Goal: Task Accomplishment & Management: Complete application form

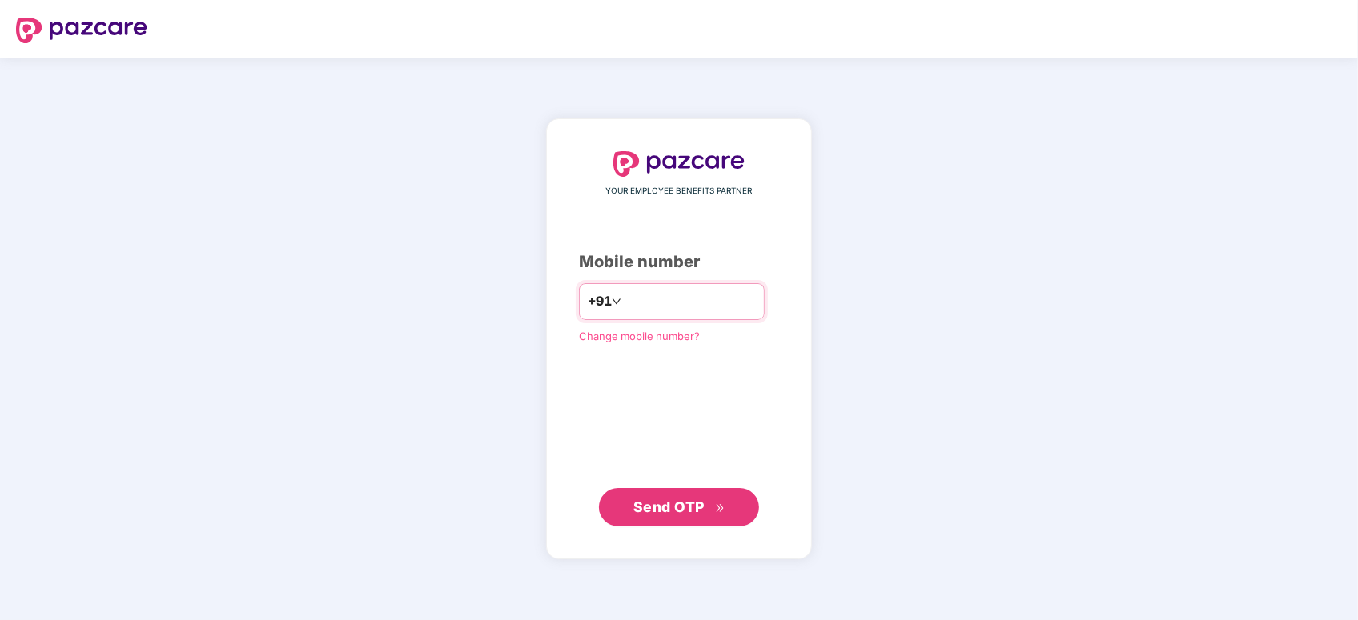
drag, startPoint x: 612, startPoint y: 297, endPoint x: 634, endPoint y: 298, distance: 21.6
click at [624, 297] on input "**********" at bounding box center [689, 302] width 131 height 26
type input "**********"
click at [682, 494] on button "Send OTP" at bounding box center [679, 507] width 160 height 38
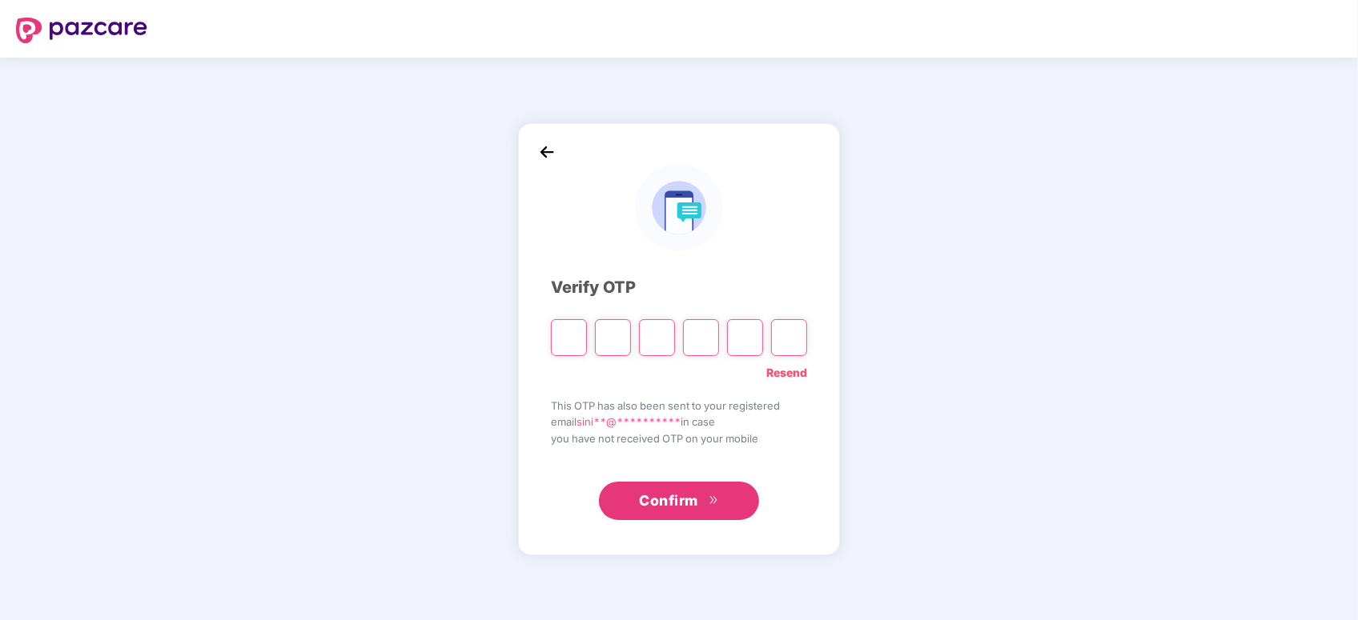
type input "*"
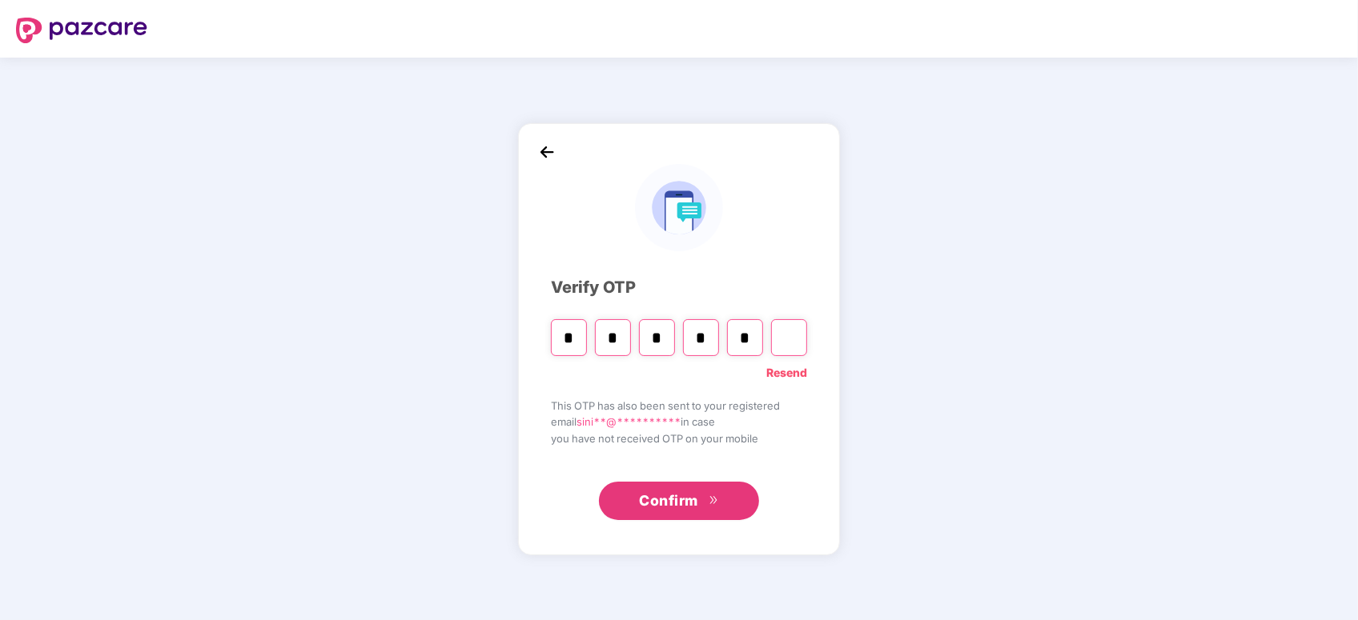
type input "*"
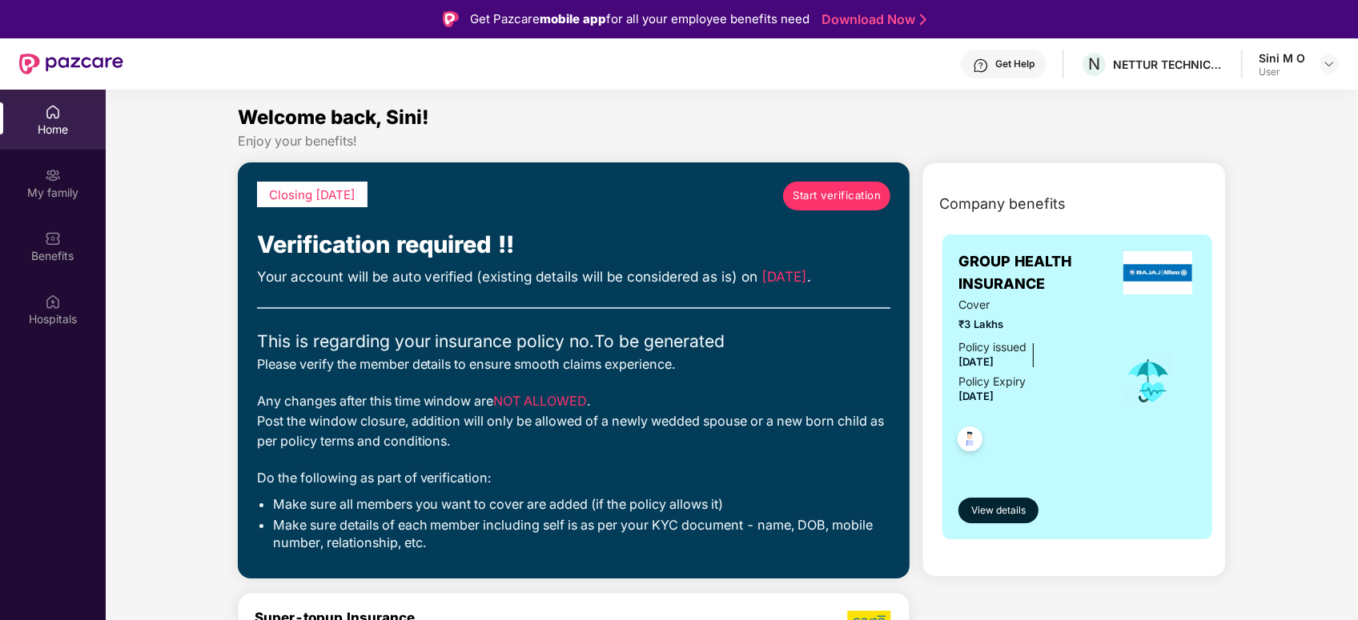
click at [809, 200] on span "Start verification" at bounding box center [837, 195] width 88 height 17
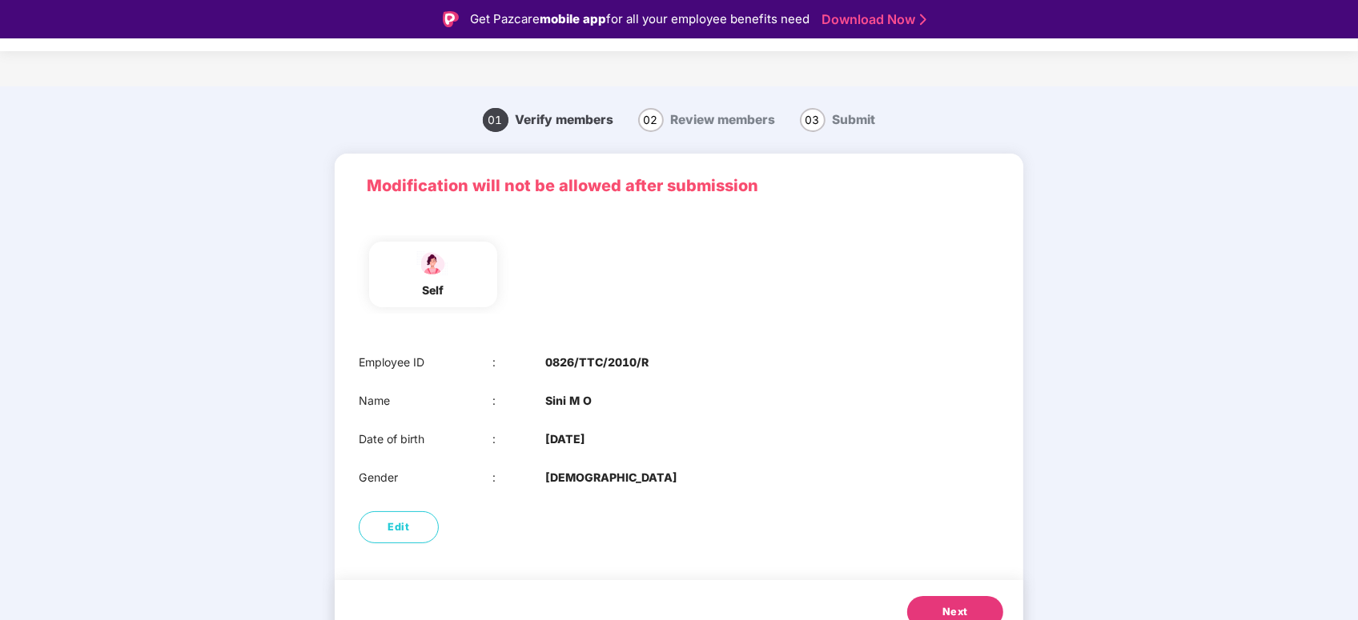
click at [837, 196] on p "Modification will not be allowed after submission" at bounding box center [679, 186] width 624 height 25
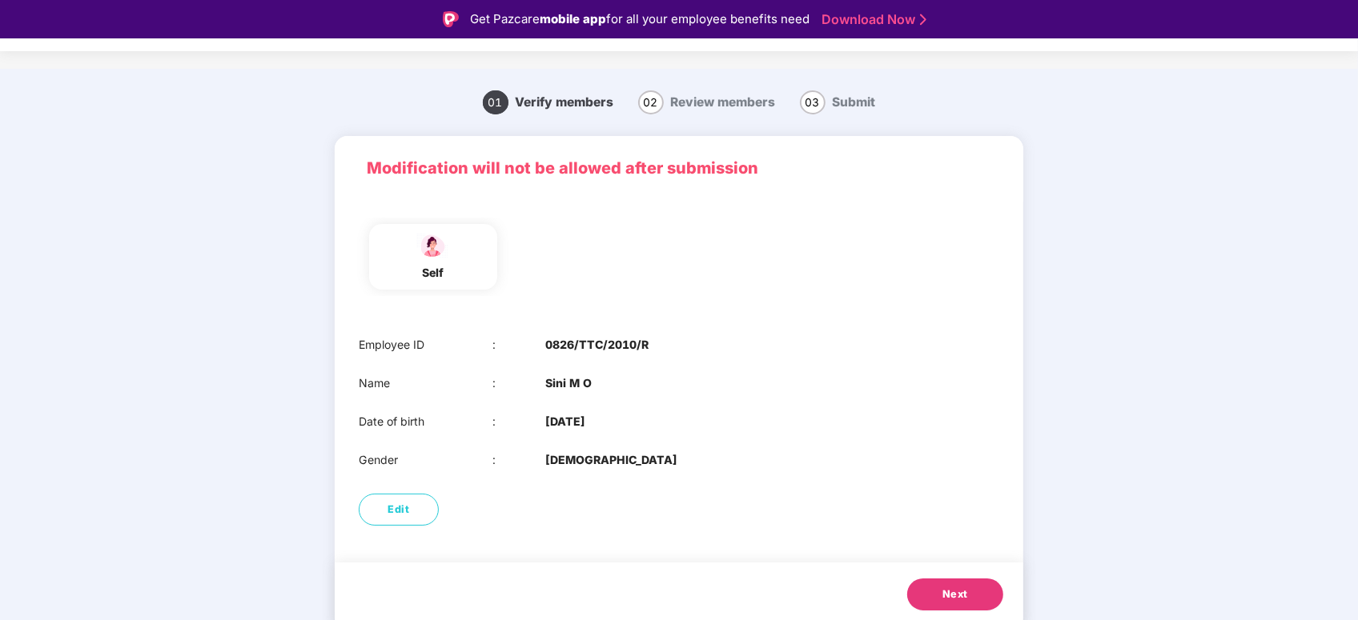
scroll to position [22, 0]
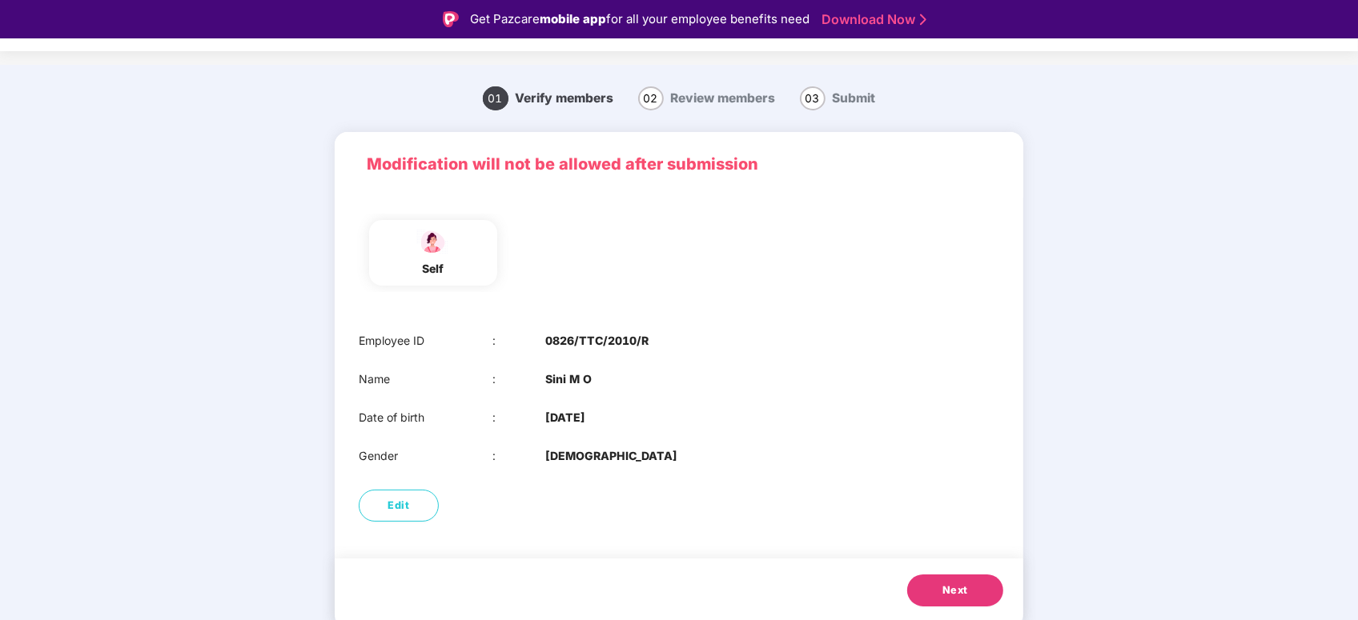
click at [977, 589] on button "Next" at bounding box center [955, 591] width 96 height 32
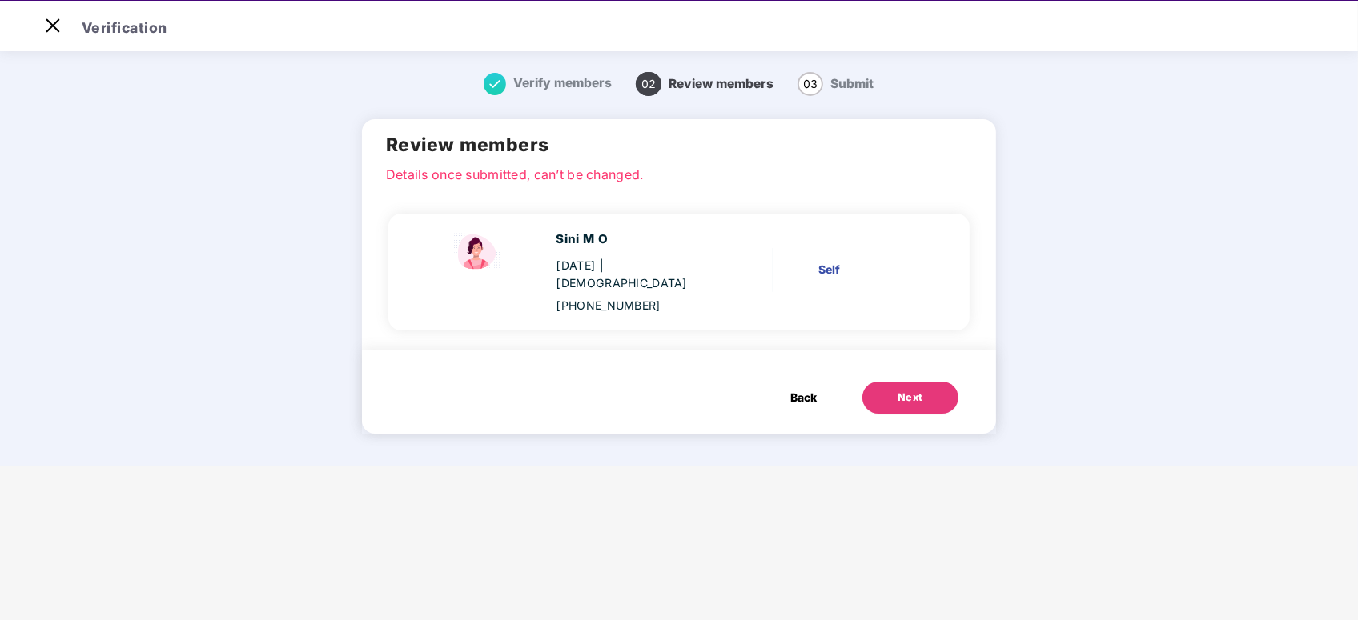
scroll to position [0, 0]
click at [805, 389] on span "Back" at bounding box center [803, 398] width 26 height 18
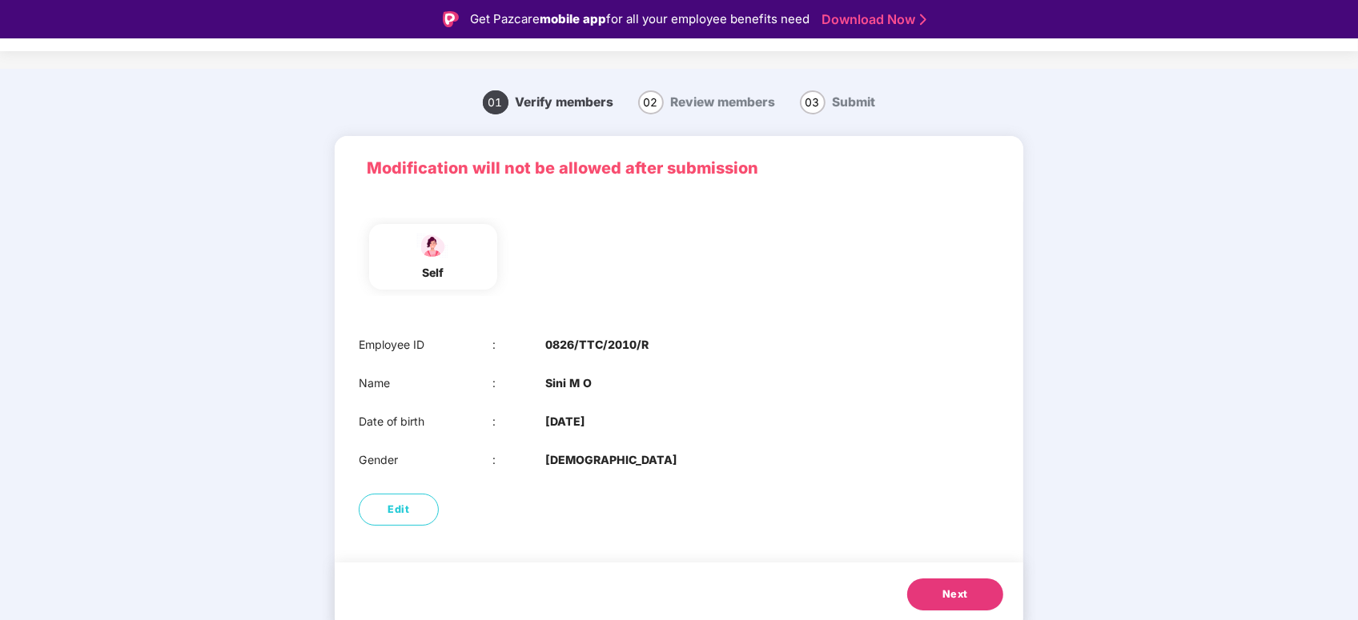
scroll to position [22, 0]
